Goal: Transaction & Acquisition: Book appointment/travel/reservation

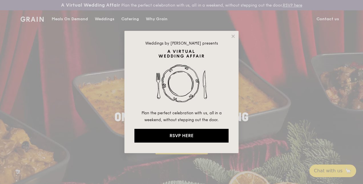
click at [86, 128] on div "Weddings by Grain presents Plan the perfect celebration with us, all in a weeke…" at bounding box center [181, 92] width 363 height 184
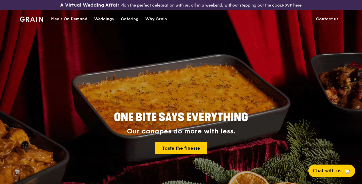
click at [129, 24] on div "Catering" at bounding box center [130, 19] width 18 height 17
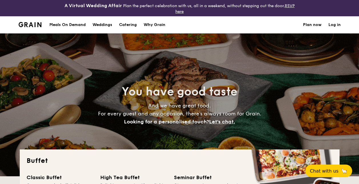
select select
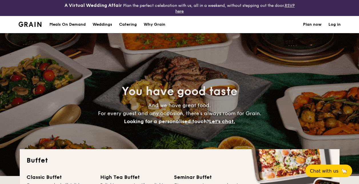
scroll to position [29, 0]
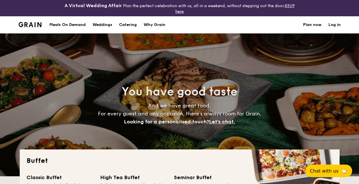
select select
